Goal: Find specific page/section: Find specific page/section

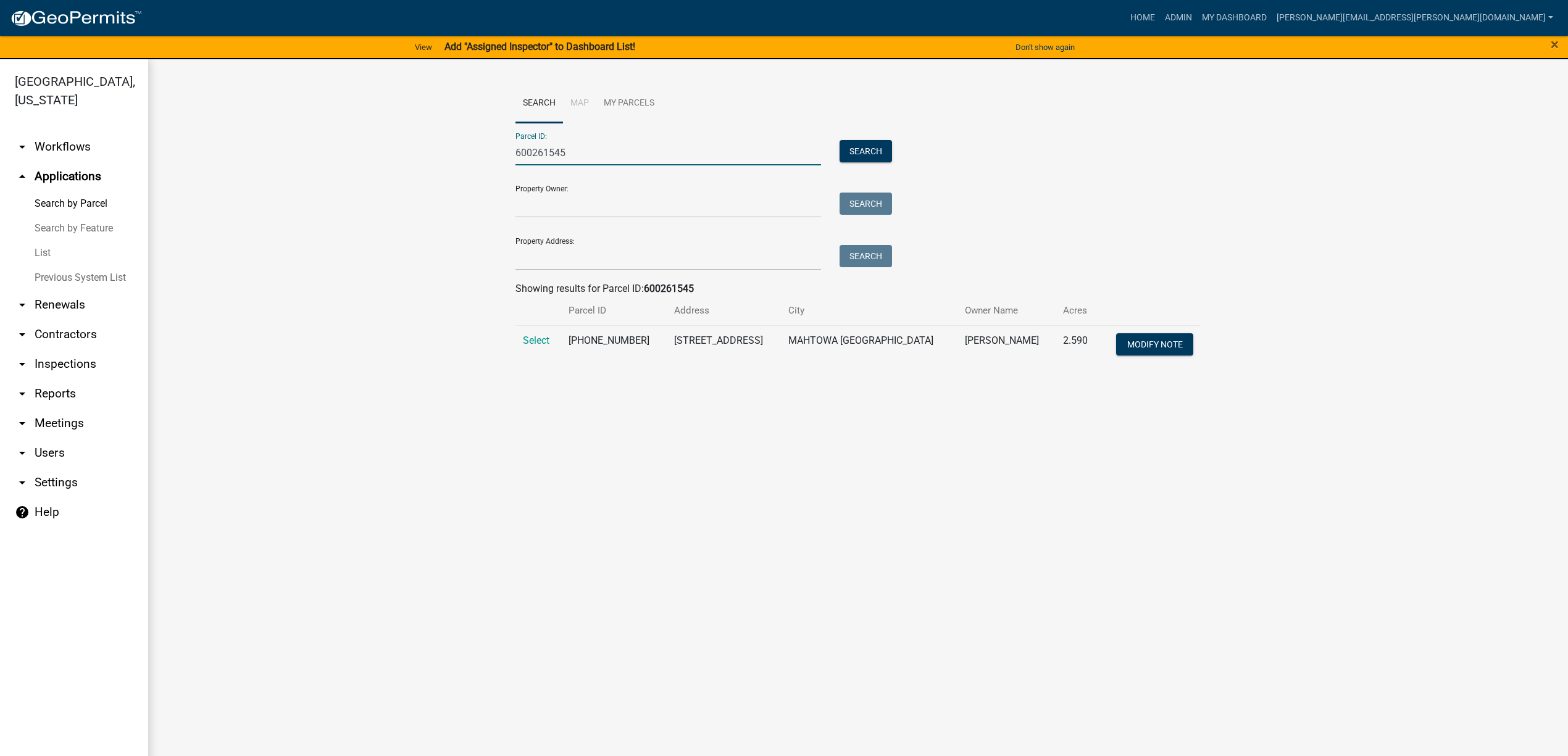
drag, startPoint x: 485, startPoint y: 153, endPoint x: 433, endPoint y: 151, distance: 52.0
click at [433, 151] on wm-workflow-application-search-view "Search Map My Parcels Parcel ID: 600261545 Search Property Owner: Search Proper…" at bounding box center [858, 230] width 1371 height 292
click at [571, 200] on input "Property Owner:" at bounding box center [668, 204] width 305 height 25
type input "vanhauer"
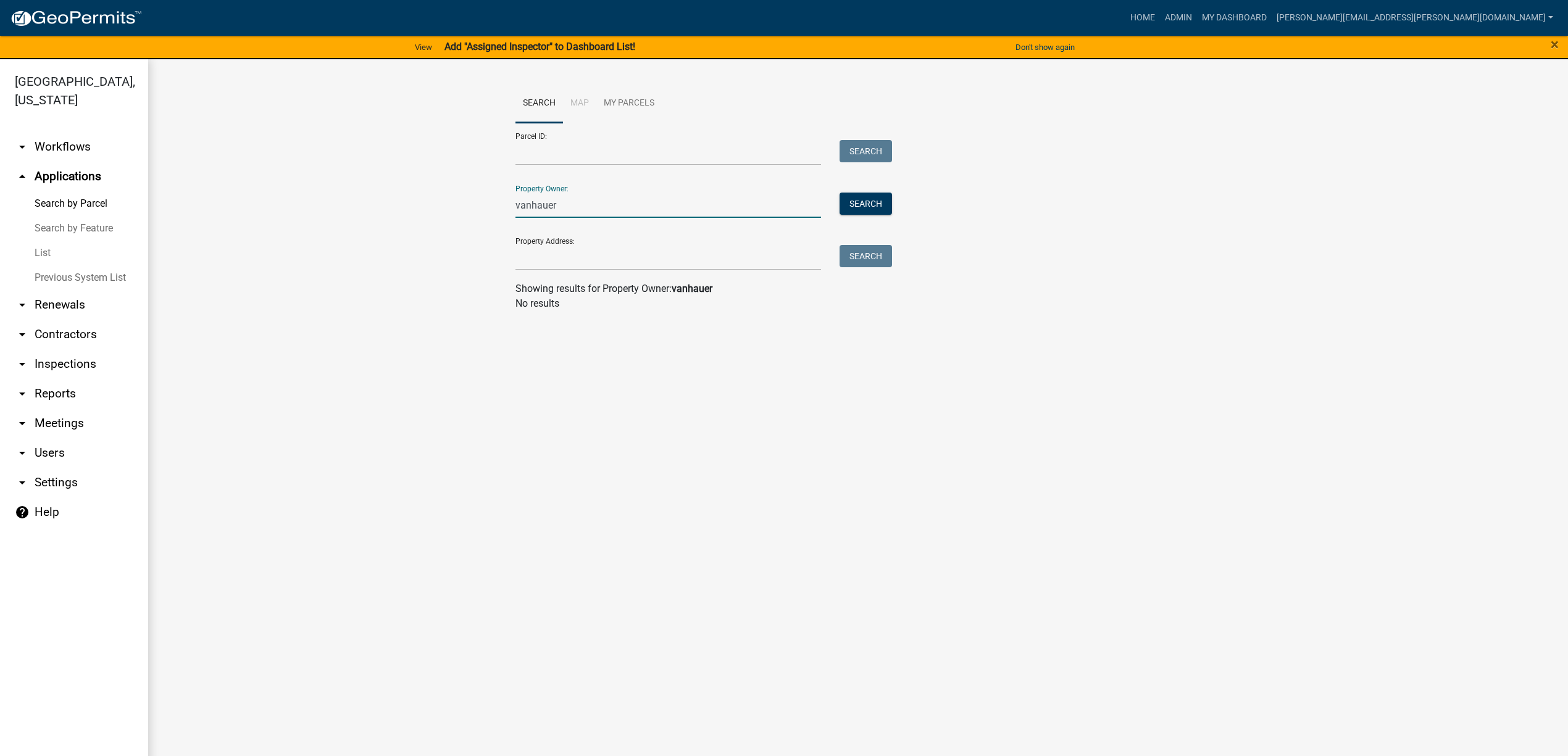
drag, startPoint x: 575, startPoint y: 202, endPoint x: 445, endPoint y: 208, distance: 130.1
click at [445, 208] on wm-workflow-application-search-view "Search Map My Parcels Parcel ID: Search Property Owner: vanhauer Search Propert…" at bounding box center [858, 203] width 1371 height 237
click at [559, 256] on input "Property Address:" at bounding box center [668, 258] width 305 height 25
type input "1"
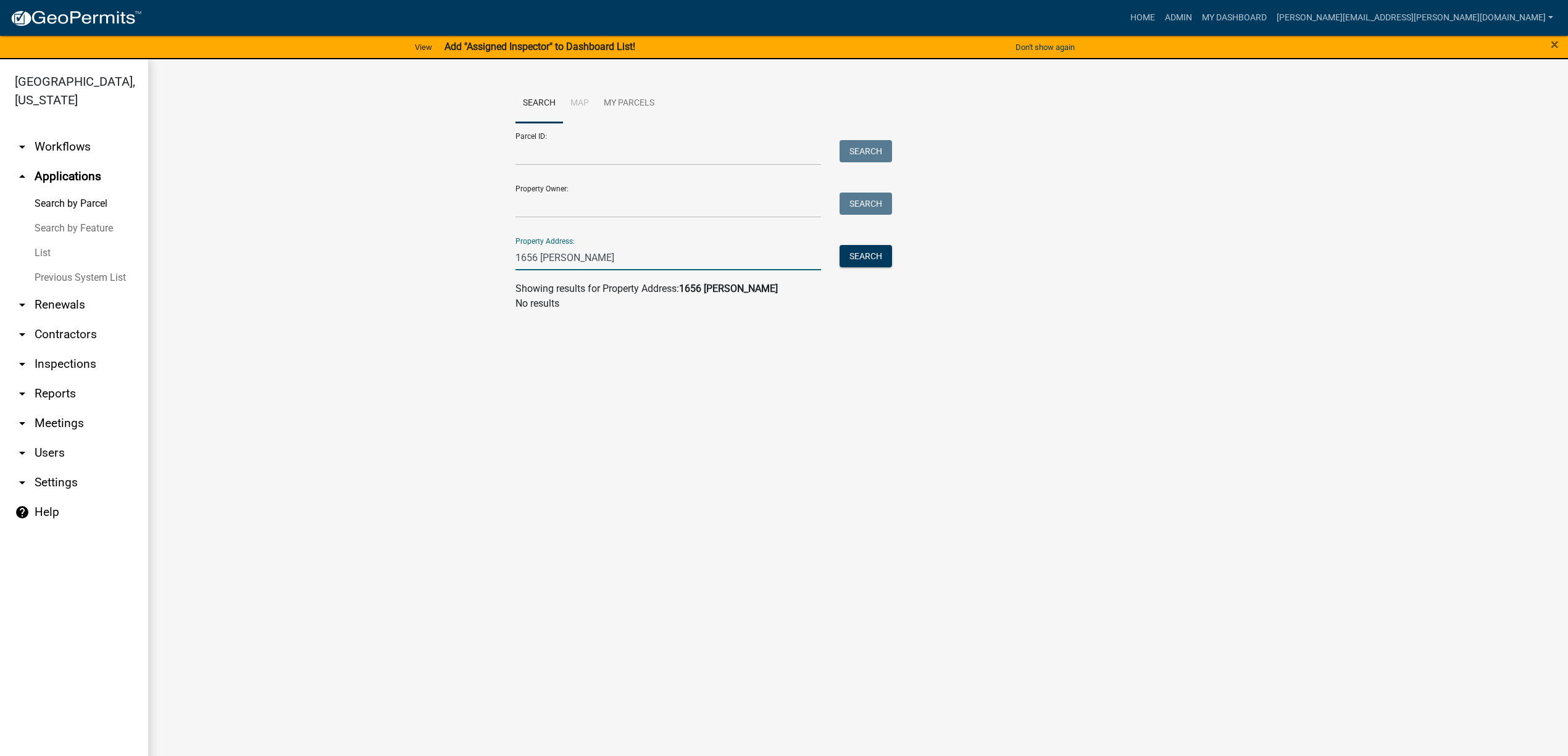
click at [539, 256] on input "1656 [PERSON_NAME]" at bounding box center [668, 258] width 305 height 25
type input "165 [PERSON_NAME]"
click at [876, 262] on button "Search" at bounding box center [866, 257] width 52 height 22
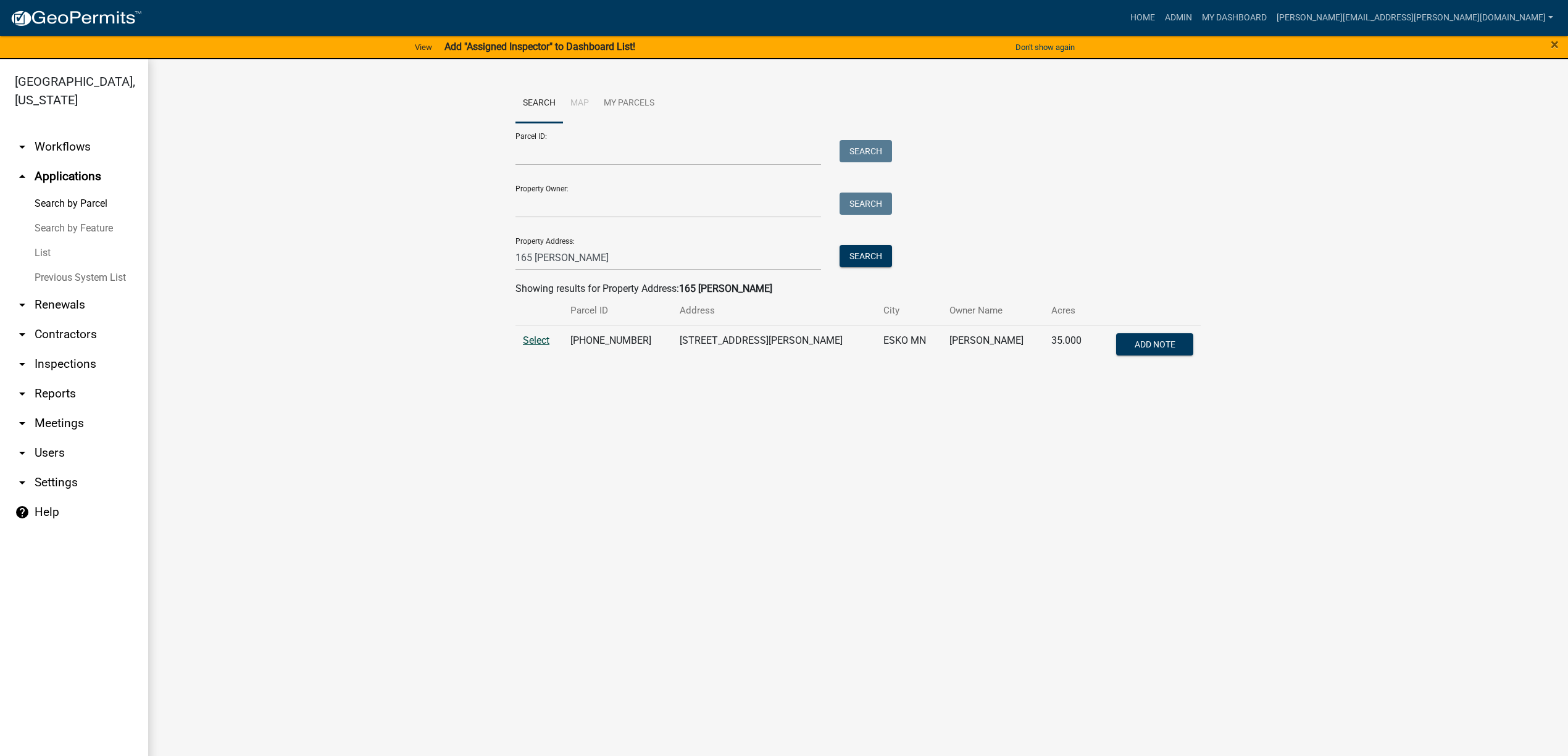
click at [533, 343] on span "Select" at bounding box center [536, 340] width 26 height 12
